Goal: Information Seeking & Learning: Learn about a topic

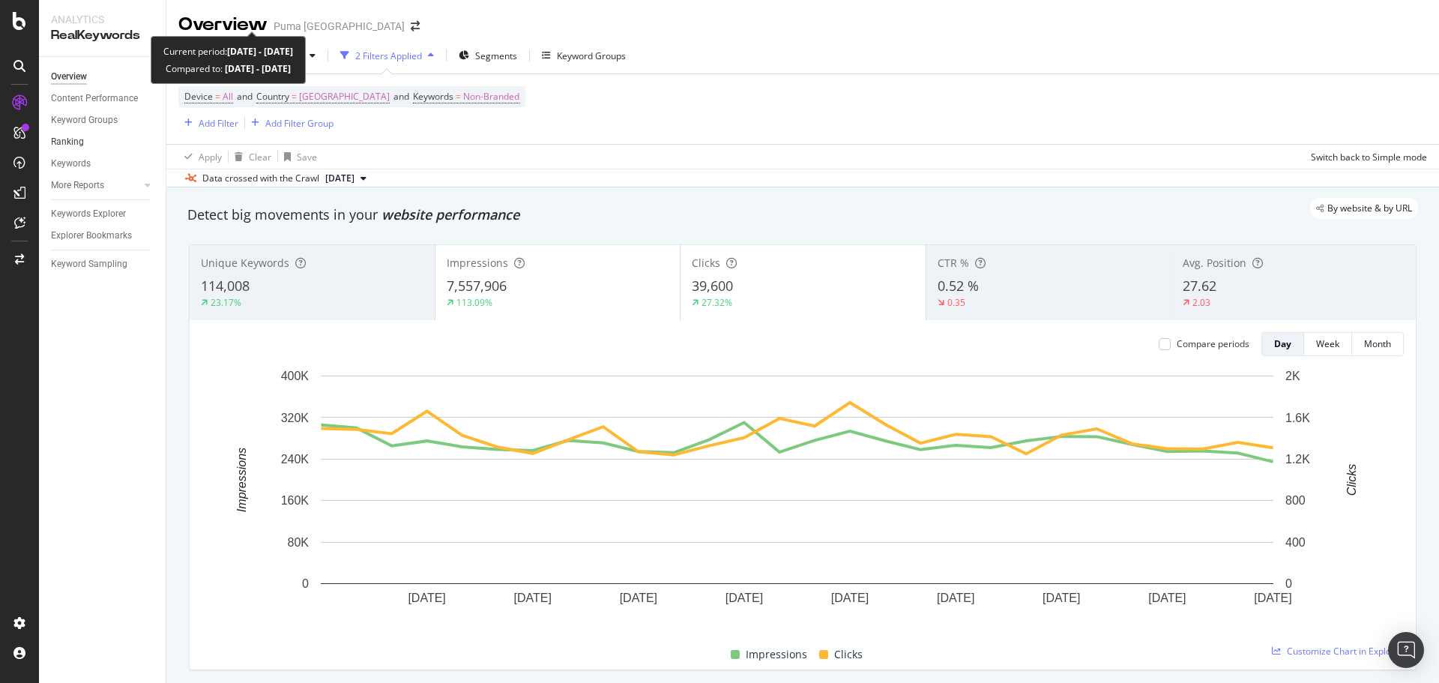
scroll to position [1199, 0]
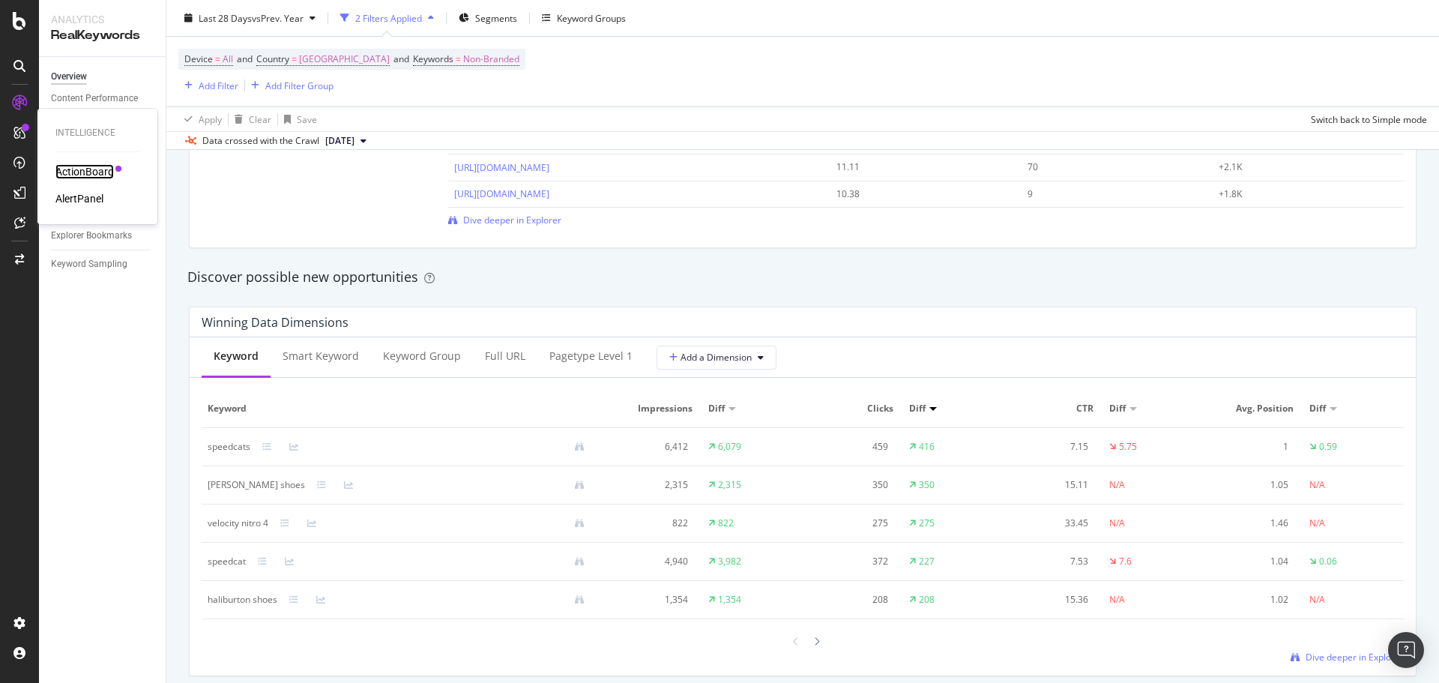
click at [94, 166] on div "ActionBoard" at bounding box center [84, 171] width 58 height 15
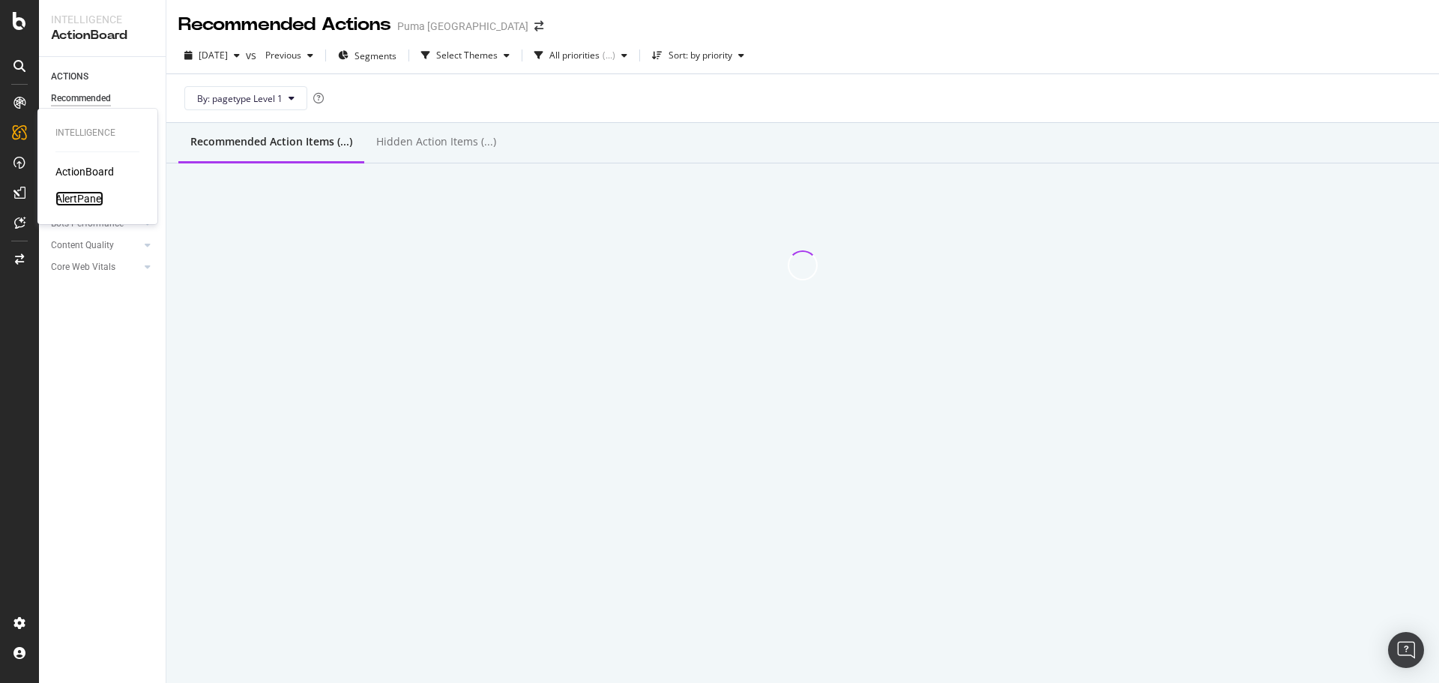
click at [76, 198] on div "AlertPanel" at bounding box center [79, 198] width 48 height 15
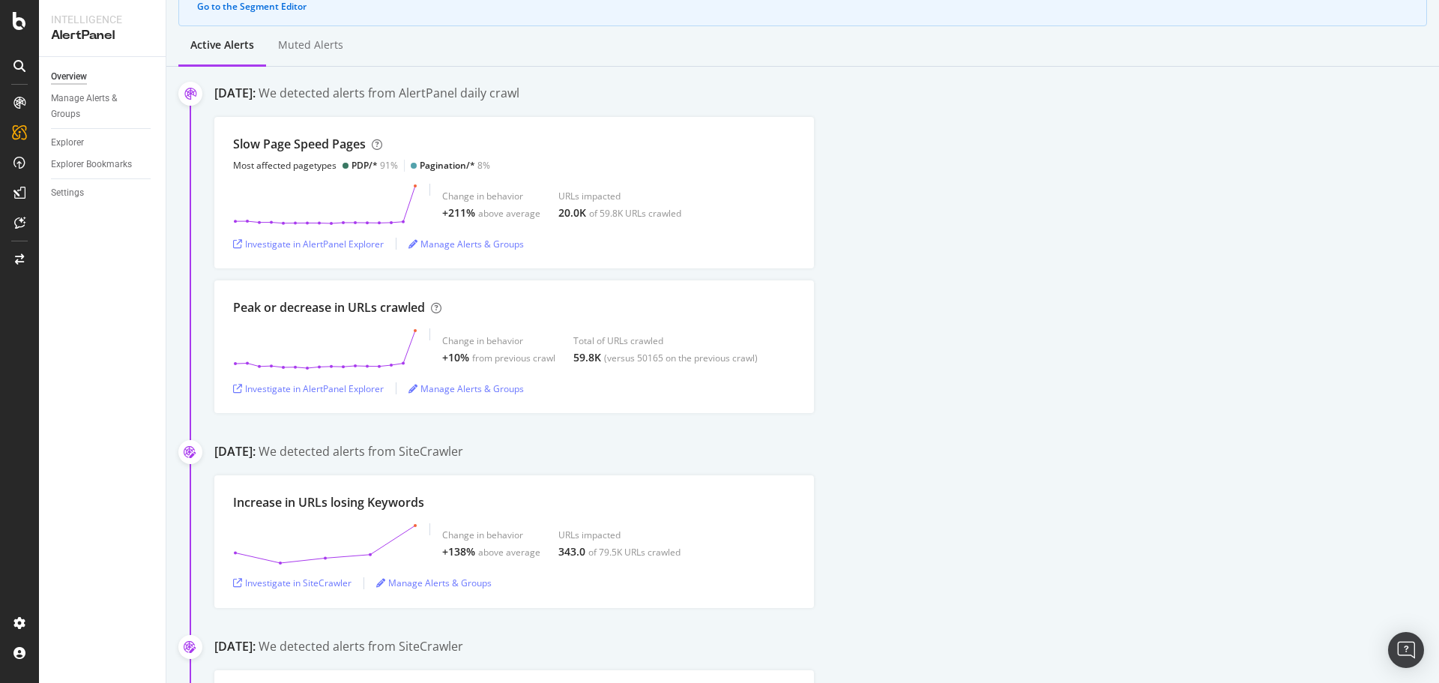
scroll to position [150, 0]
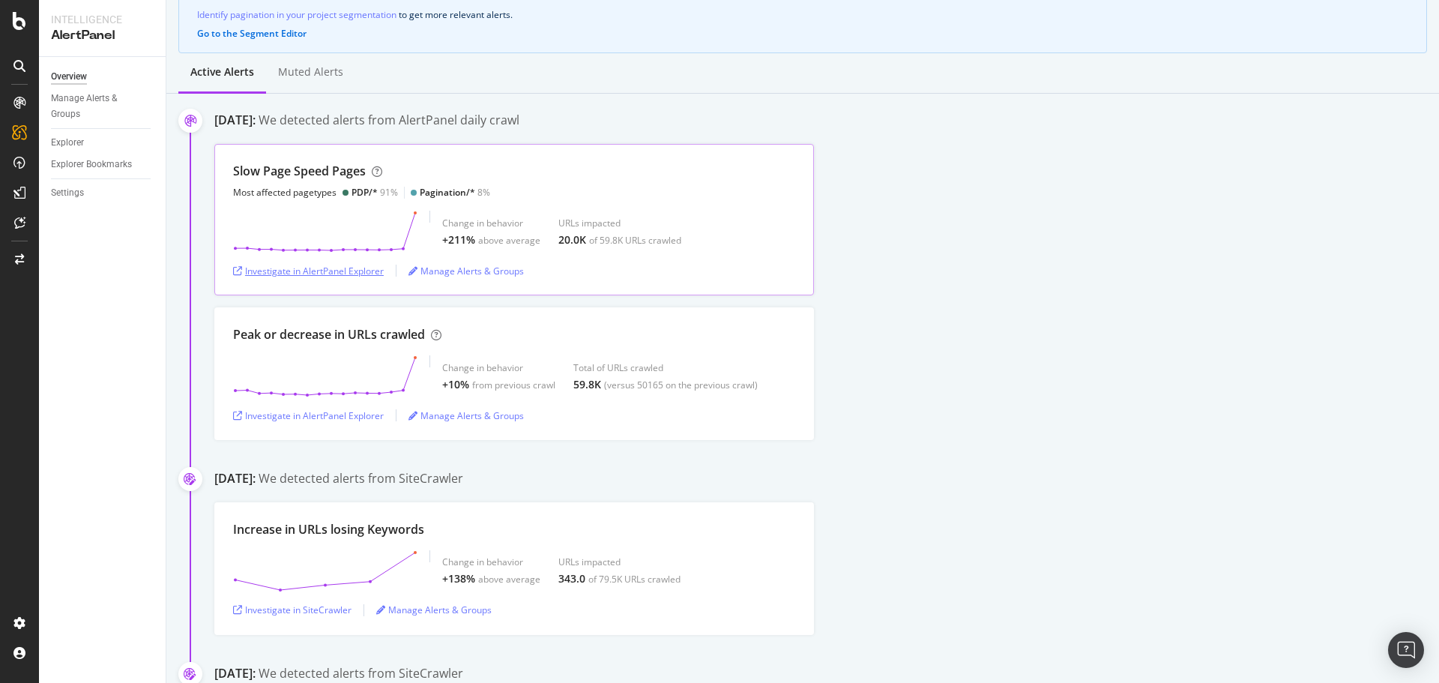
click at [367, 274] on div "Investigate in AlertPanel Explorer" at bounding box center [308, 271] width 151 height 13
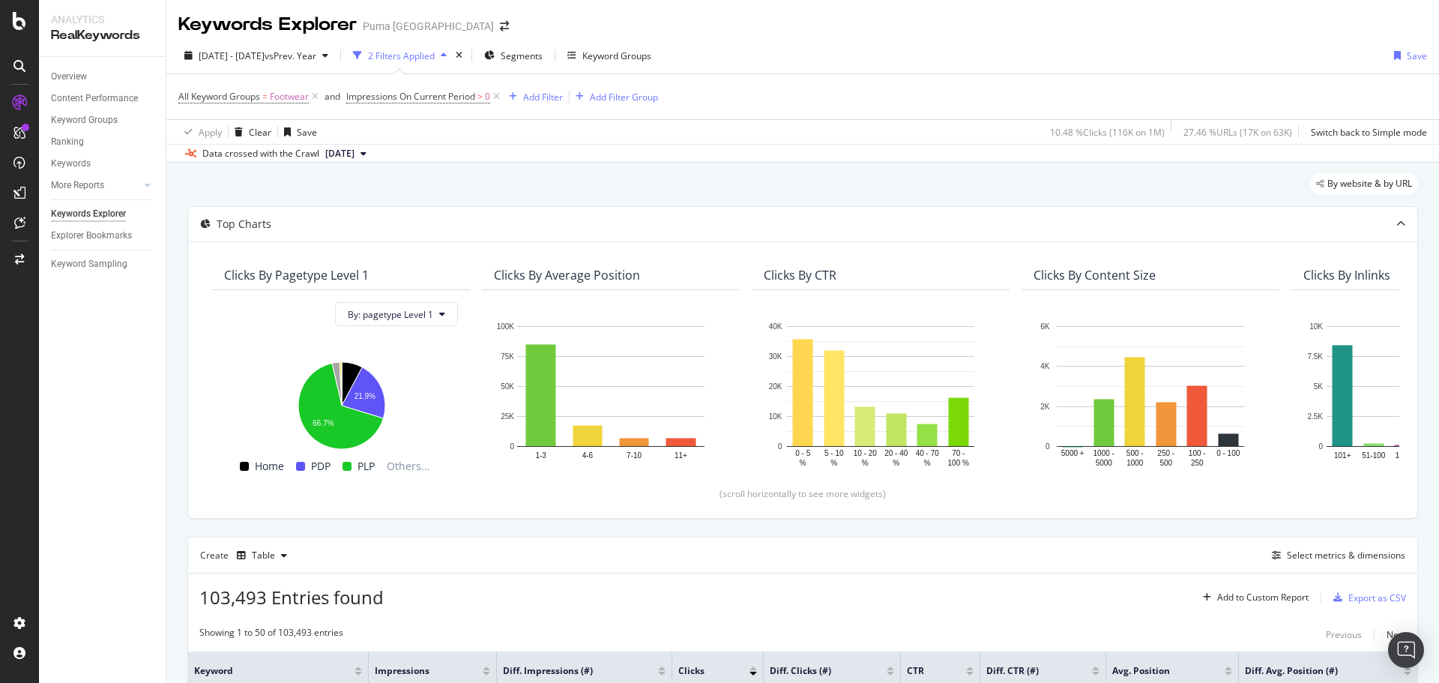
scroll to position [1966, 0]
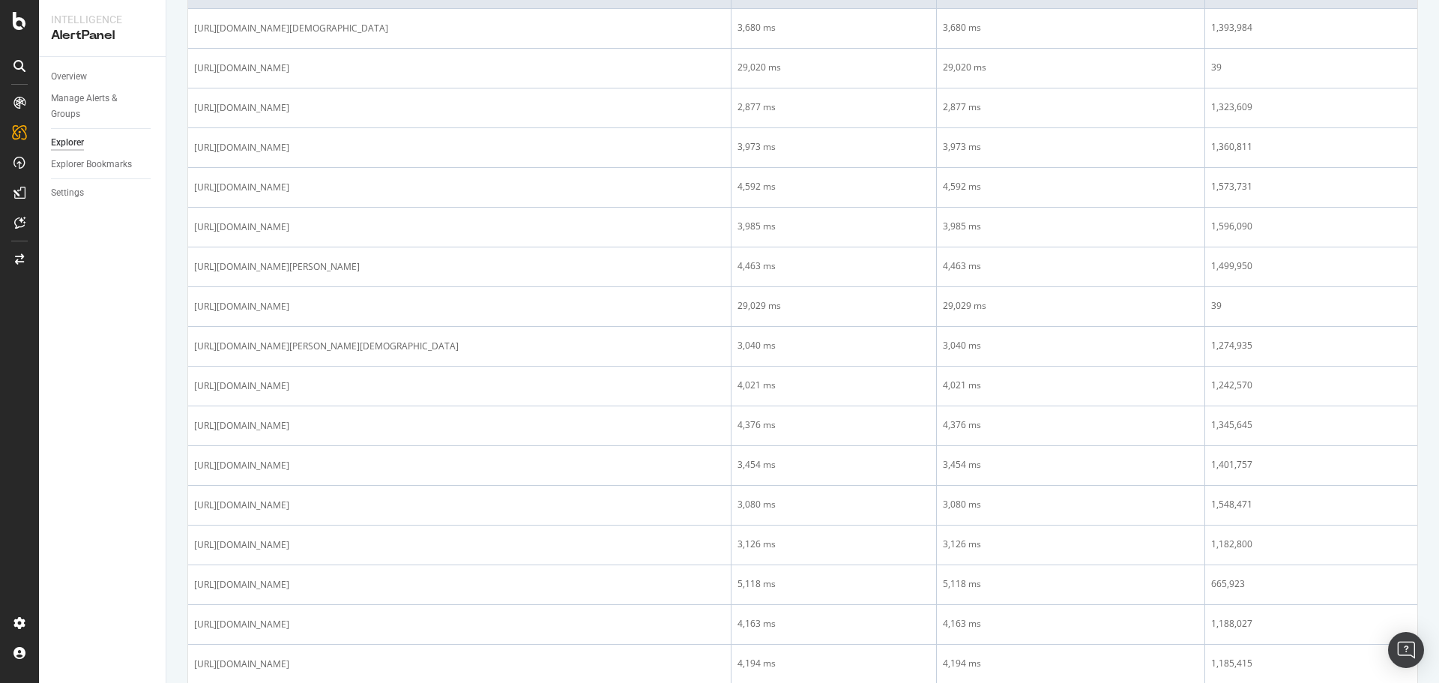
scroll to position [375, 0]
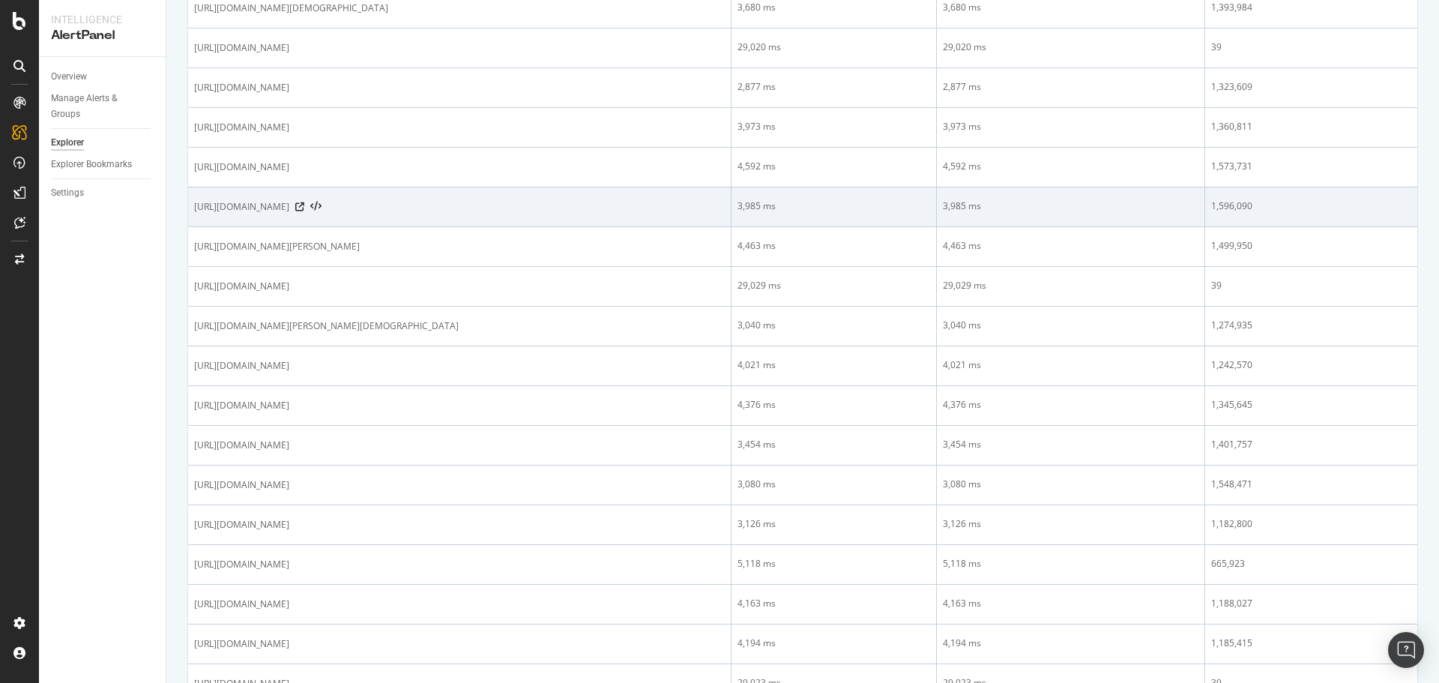
drag, startPoint x: 538, startPoint y: 217, endPoint x: 195, endPoint y: 226, distance: 342.7
click at [195, 214] on div "[URL][DOMAIN_NAME]" at bounding box center [459, 206] width 531 height 15
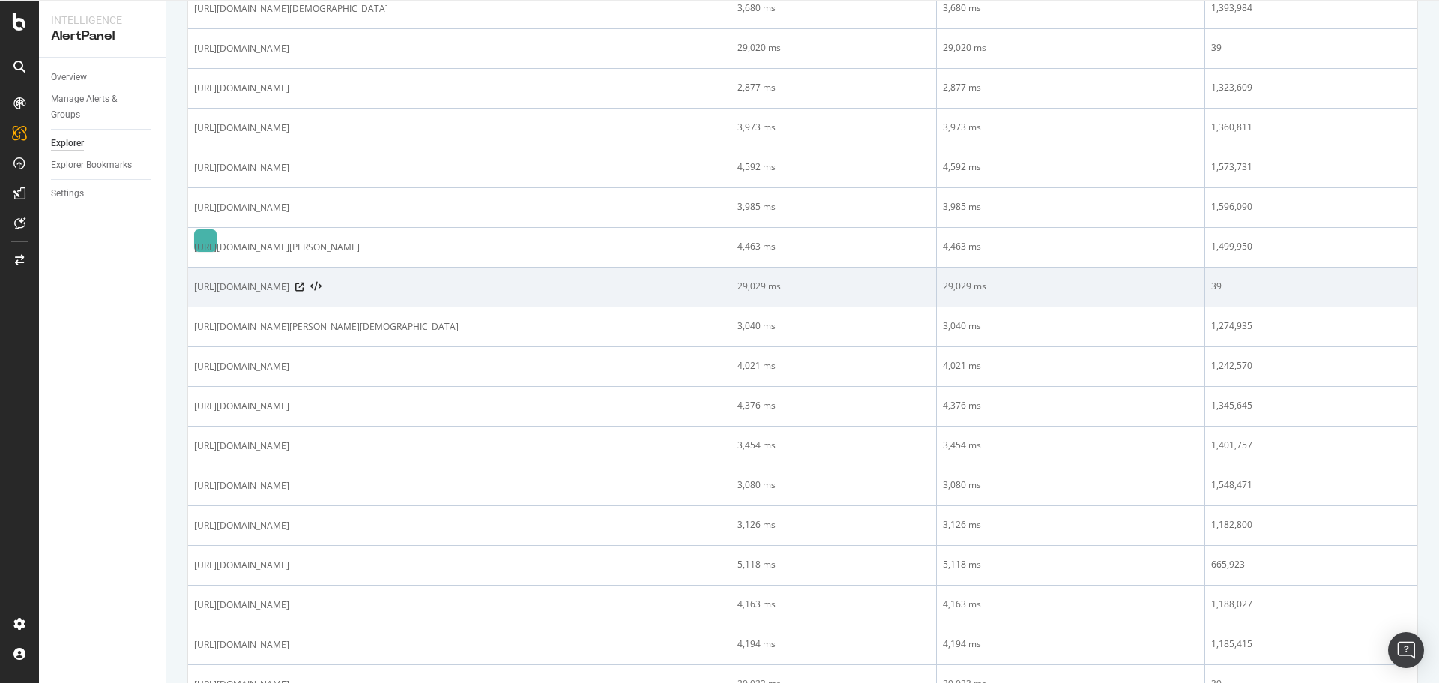
copy span "[URL][DOMAIN_NAME]"
